Goal: Task Accomplishment & Management: Manage account settings

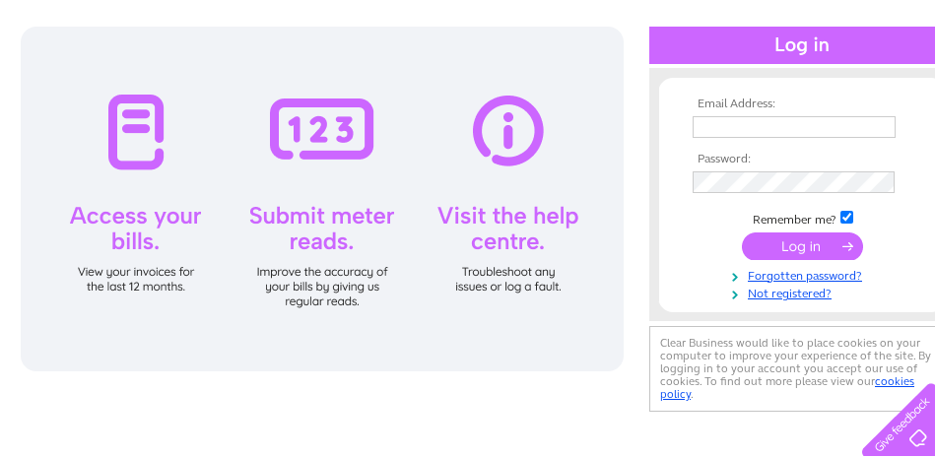
scroll to position [195, 0]
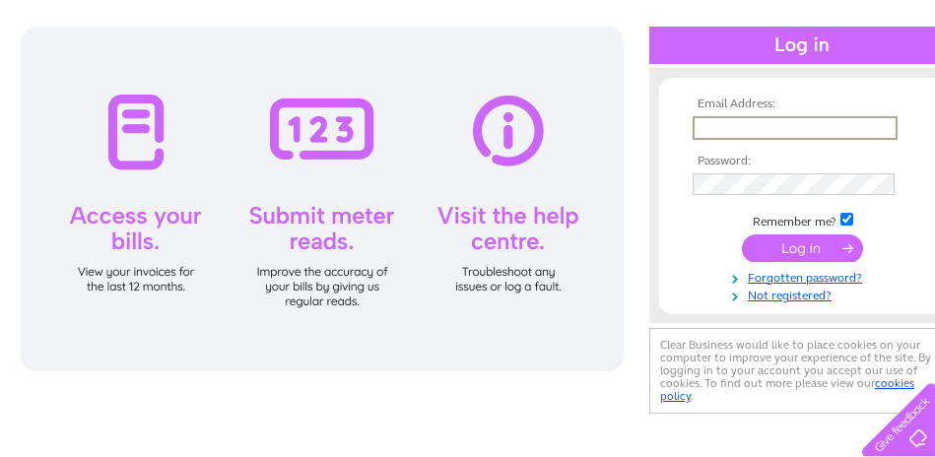
click at [719, 128] on input "text" at bounding box center [794, 128] width 205 height 24
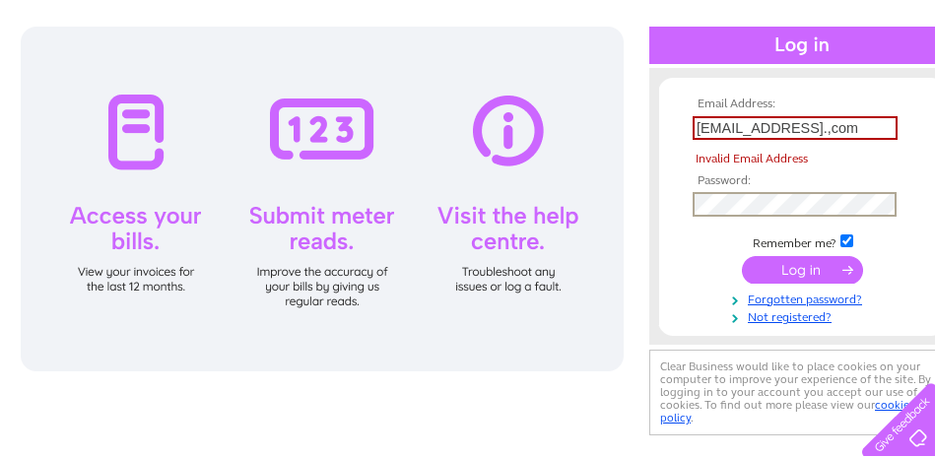
click at [727, 195] on tbody "Email Address: cibreen51@googlemail.,com Invalid Email Address Password: Rememb…" at bounding box center [801, 210] width 228 height 227
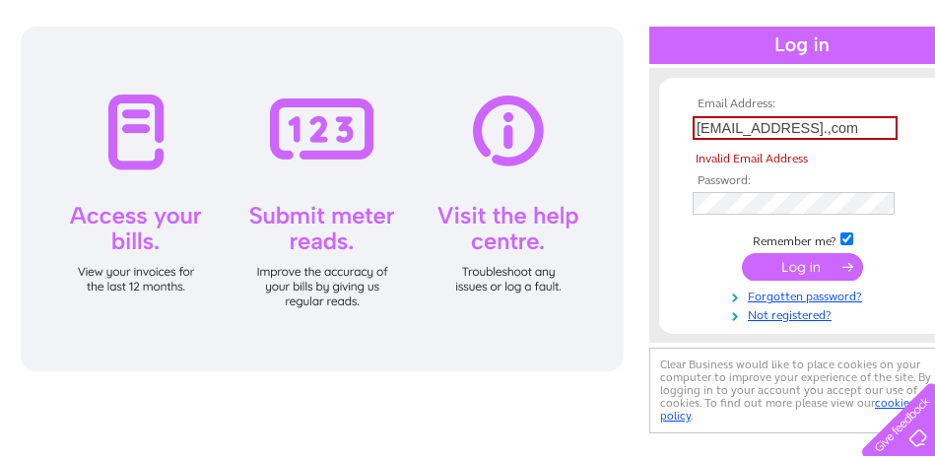
click at [784, 280] on input "submit" at bounding box center [802, 267] width 121 height 28
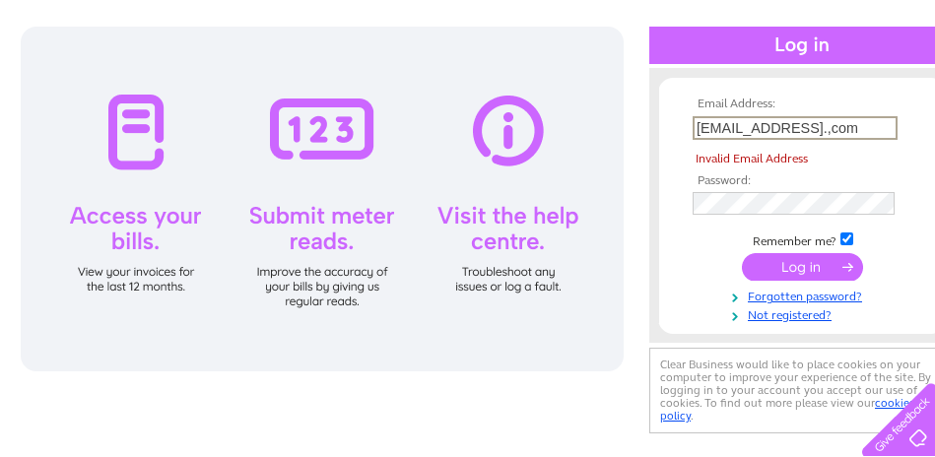
click at [855, 130] on input "cibreen51@googlemail.,com" at bounding box center [794, 128] width 205 height 24
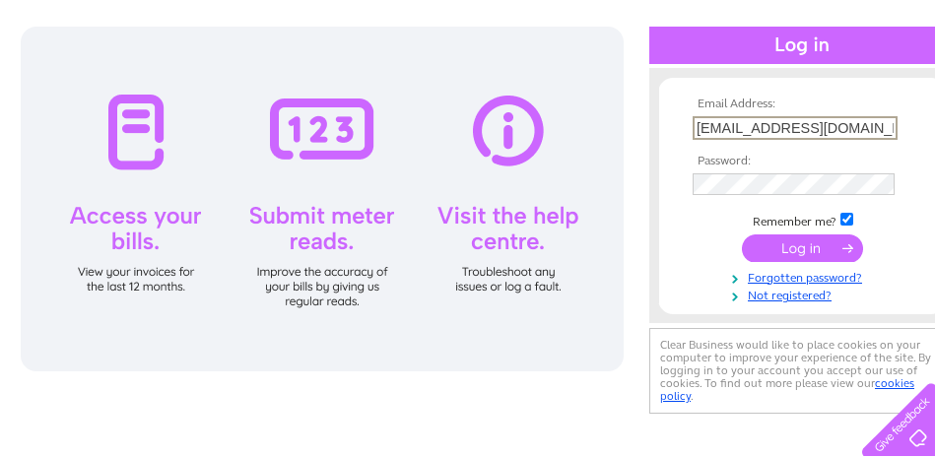
type input "cibreen51@googlemail.com"
click at [786, 258] on input "submit" at bounding box center [802, 248] width 121 height 28
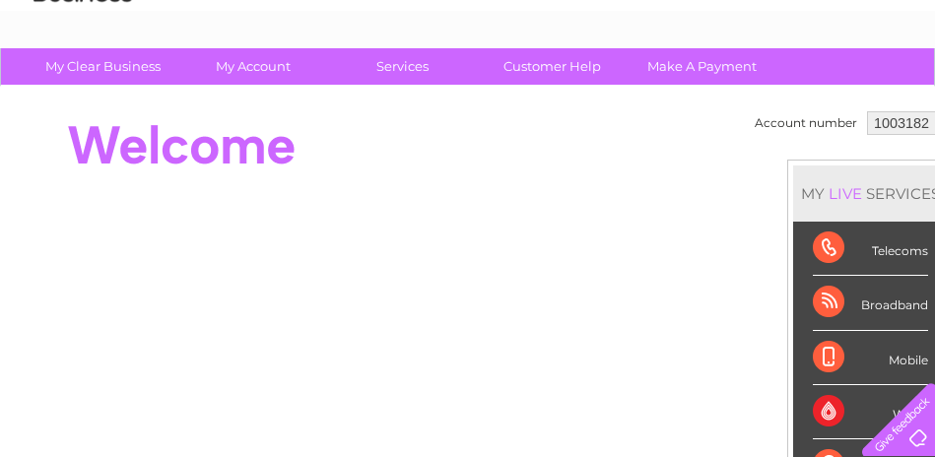
scroll to position [98, 0]
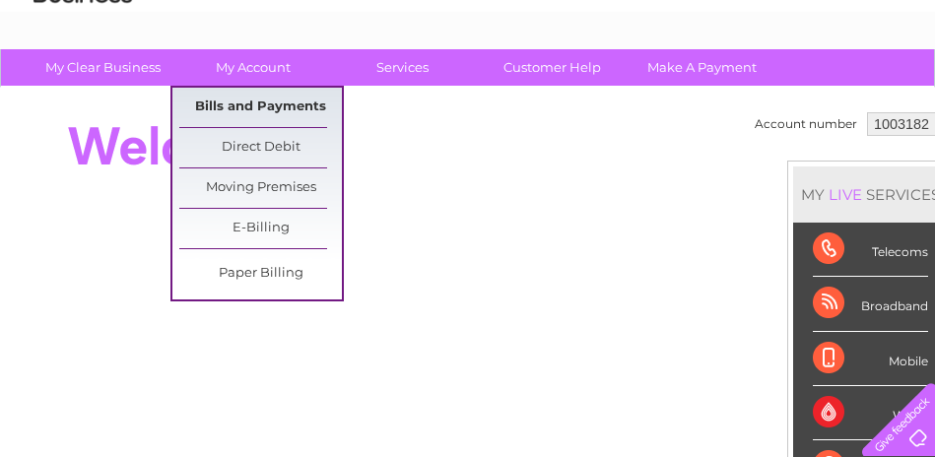
click at [244, 99] on link "Bills and Payments" at bounding box center [260, 107] width 162 height 39
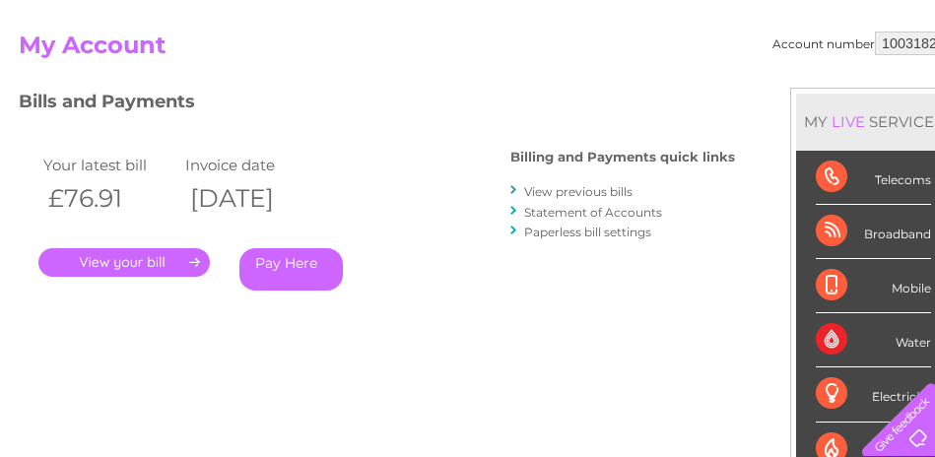
scroll to position [195, 0]
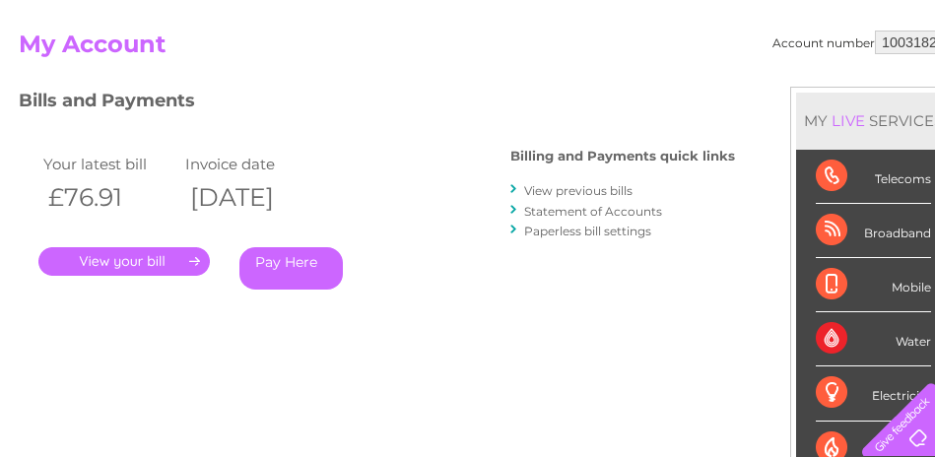
click at [581, 191] on link "View previous bills" at bounding box center [578, 190] width 108 height 15
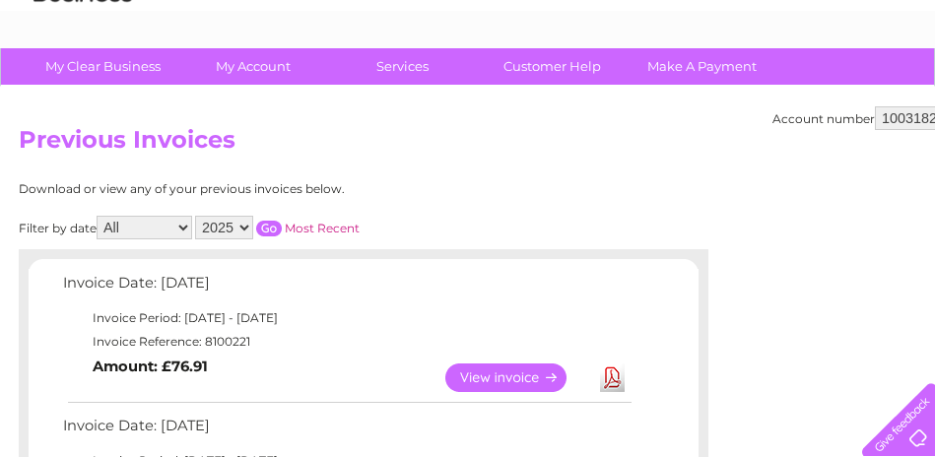
scroll to position [98, 0]
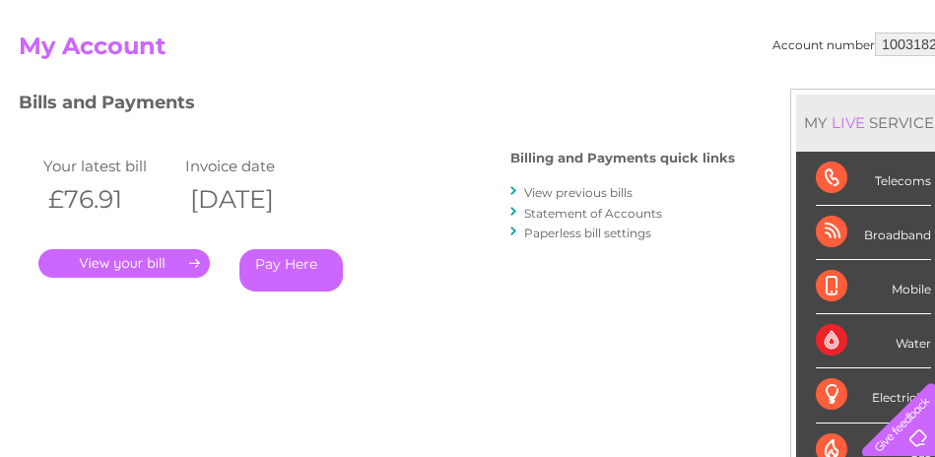
click at [559, 187] on link "View previous bills" at bounding box center [578, 192] width 108 height 15
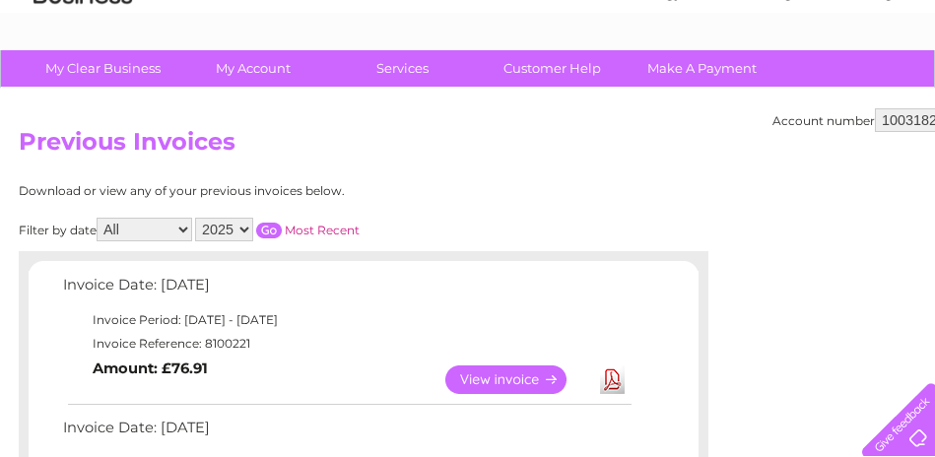
scroll to position [97, 0]
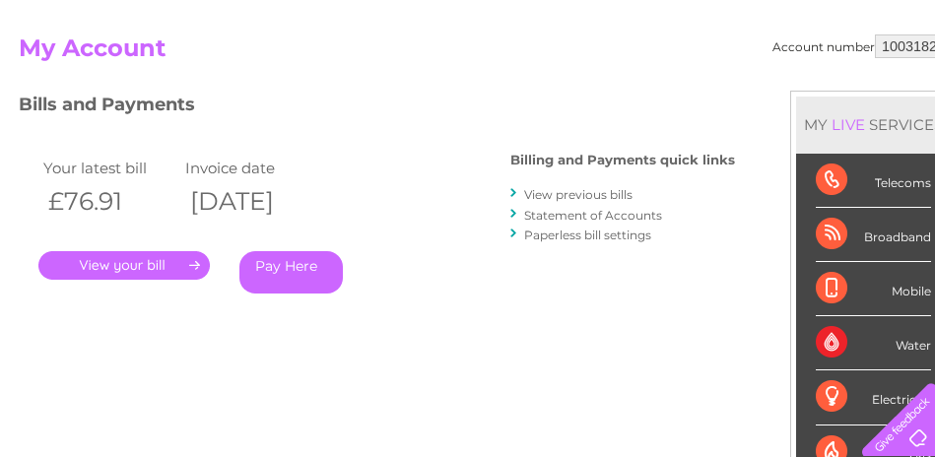
click at [120, 266] on link "." at bounding box center [123, 265] width 171 height 29
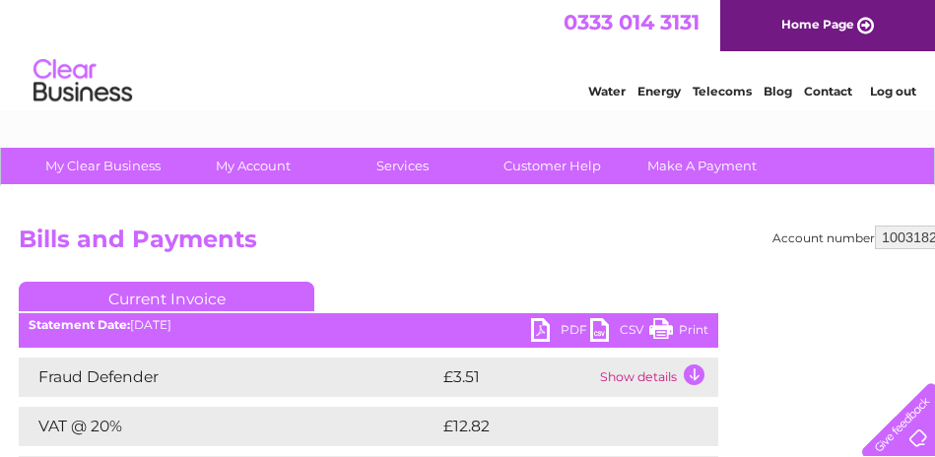
click at [898, 98] on link "Log out" at bounding box center [893, 91] width 46 height 15
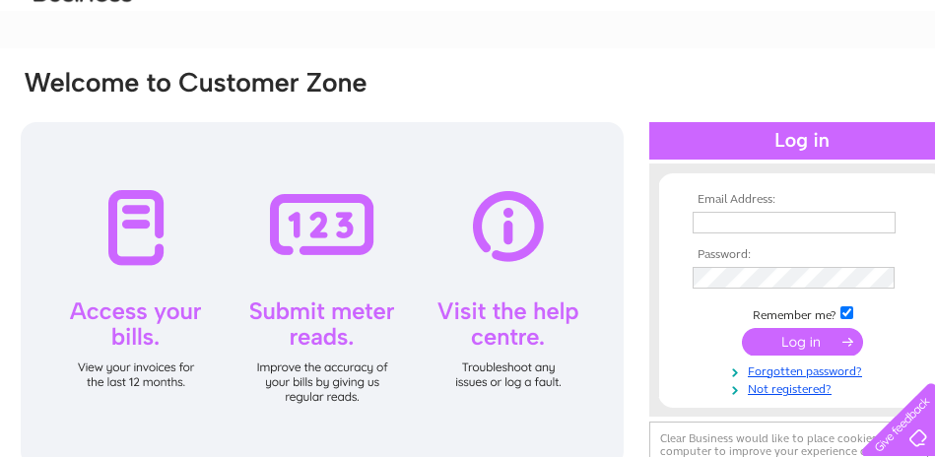
scroll to position [98, 0]
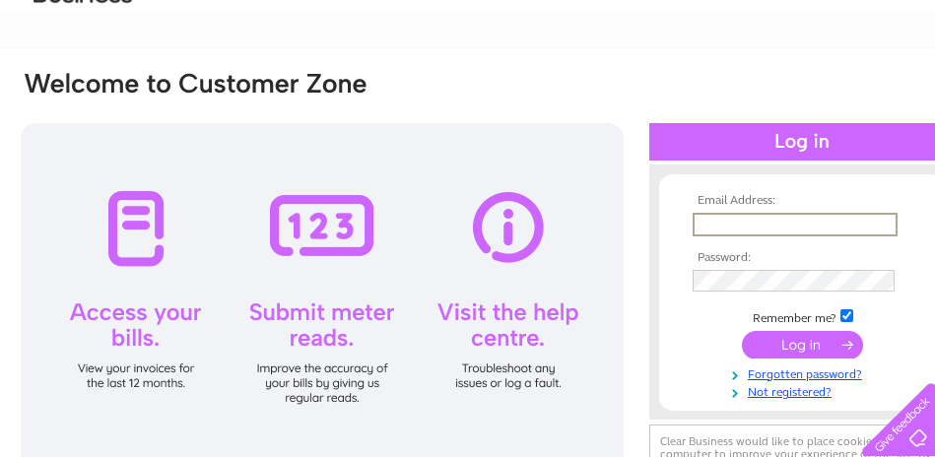
click at [749, 226] on input "text" at bounding box center [794, 225] width 205 height 24
type input "cibreen51@googlemail.com"
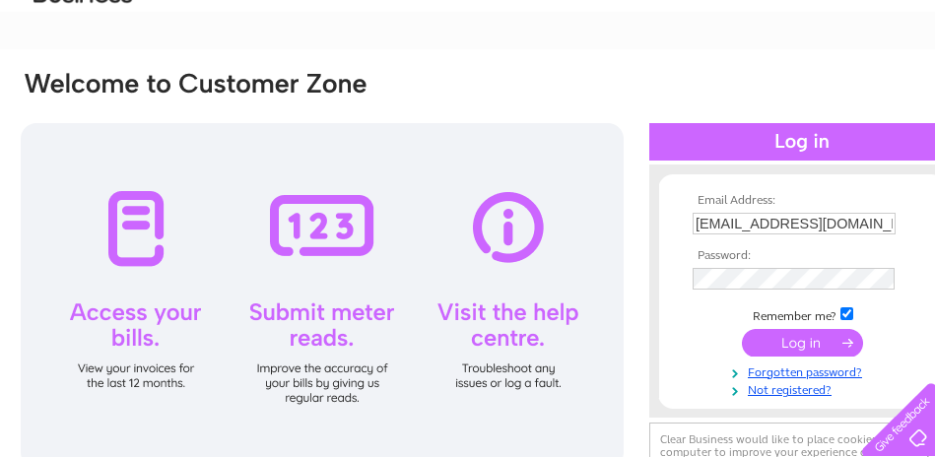
click at [775, 351] on input "submit" at bounding box center [802, 343] width 121 height 28
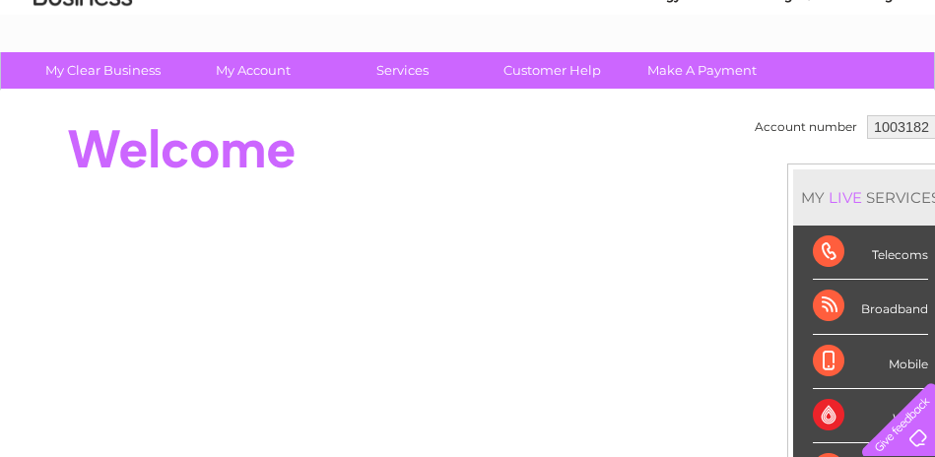
scroll to position [97, 0]
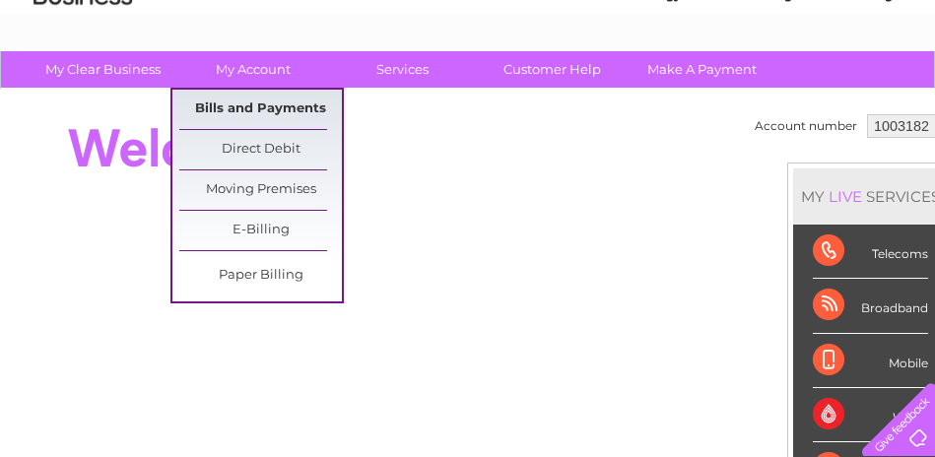
click at [243, 108] on link "Bills and Payments" at bounding box center [260, 109] width 162 height 39
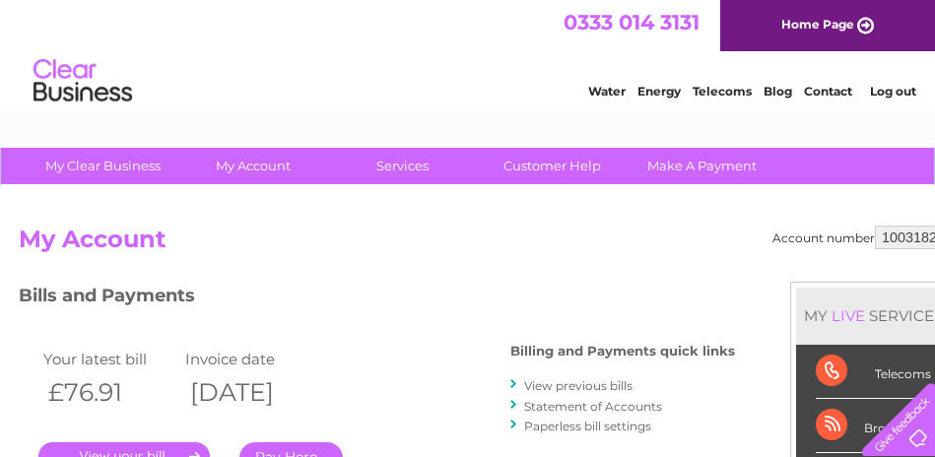
click at [896, 98] on link "Log out" at bounding box center [893, 91] width 46 height 15
